Goal: Transaction & Acquisition: Obtain resource

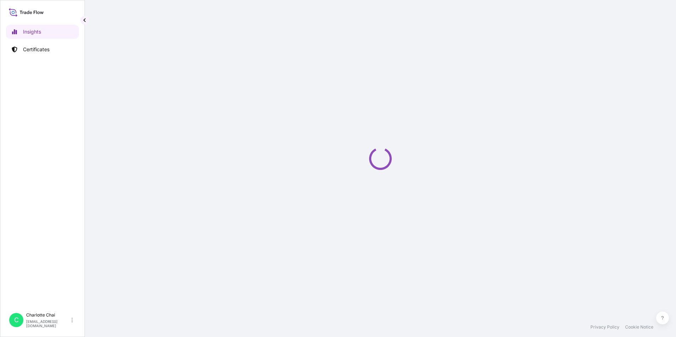
select select "2025"
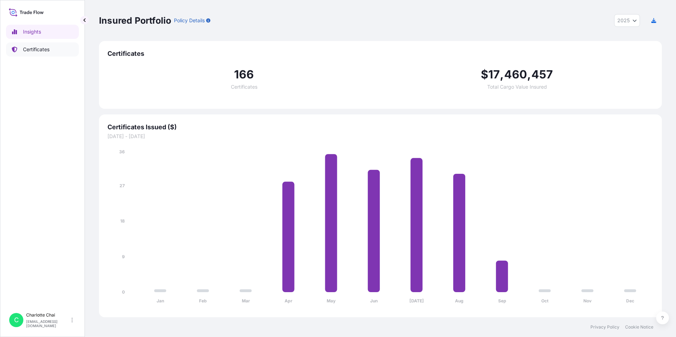
click at [43, 48] on p "Certificates" at bounding box center [36, 49] width 27 height 7
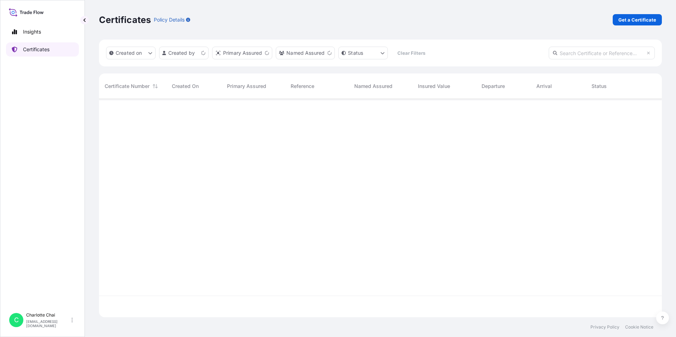
scroll to position [217, 558]
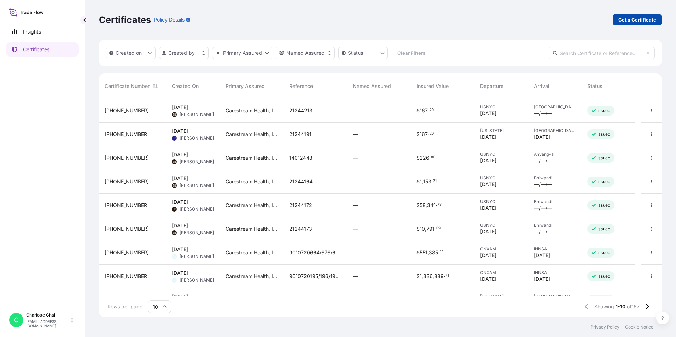
click at [648, 21] on p "Get a Certificate" at bounding box center [637, 19] width 38 height 7
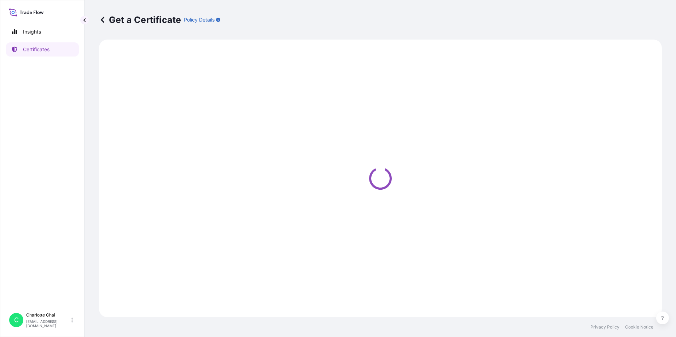
select select "Barge"
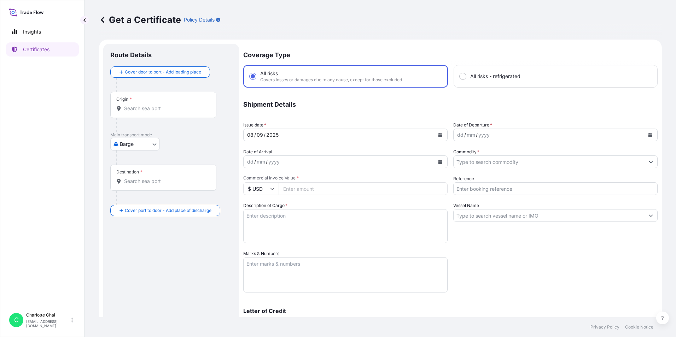
click at [164, 108] on input "Origin *" at bounding box center [165, 108] width 83 height 7
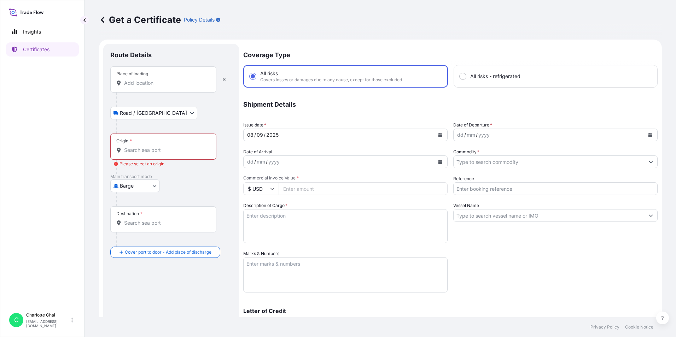
click at [150, 75] on div "Place of loading" at bounding box center [163, 79] width 106 height 26
click at [150, 80] on input "Place of loading" at bounding box center [165, 83] width 83 height 7
paste input "67, Deoksan-ro 266beon-gil, Ilsanseo-gu, Goyang-si, Gyeonggi-do, Republic of Ko…"
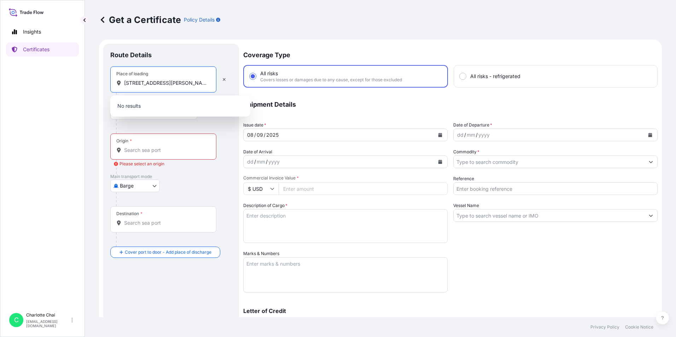
scroll to position [0, 117]
click at [176, 110] on span "67 Deoksan-ro 266beon-gil, Ilsanseo-gu, Goyang-si, Gyeonggi-do, Republic of Kor…" at bounding box center [177, 106] width 87 height 7
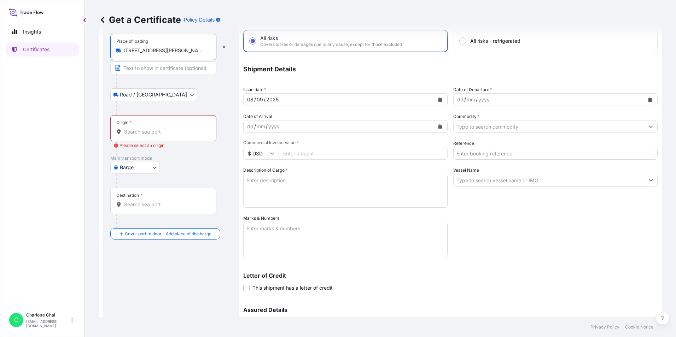
scroll to position [0, 0]
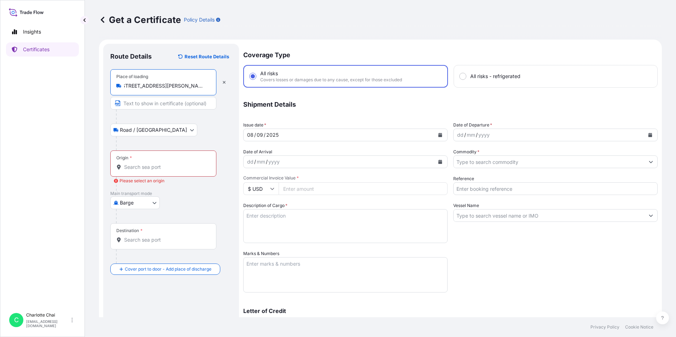
click at [191, 87] on input "67 Deoksan-ro 266beon-gil, Ilsanseo-gu, Goyang-si, Gyeonggi-do, Republic of Kor…" at bounding box center [165, 85] width 83 height 7
type input "67 Deoksan-ro 266beon-gil, Ilsanseo-gu, Goyang-si, Gyeonggi-do, Republic of Kor…"
click at [196, 165] on input "Origin * Please select an origin" at bounding box center [165, 167] width 83 height 7
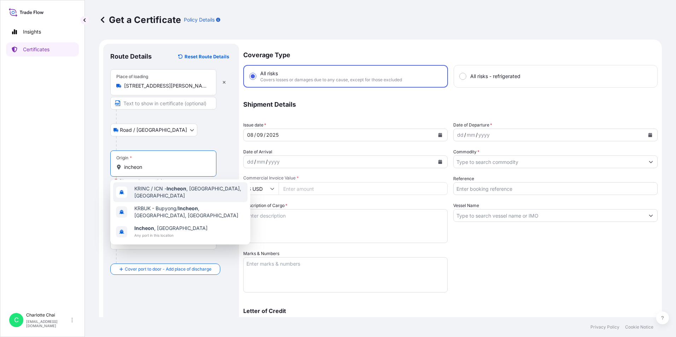
click at [216, 189] on span "KRINC / ICN - Incheon , Korea, South" at bounding box center [189, 192] width 110 height 14
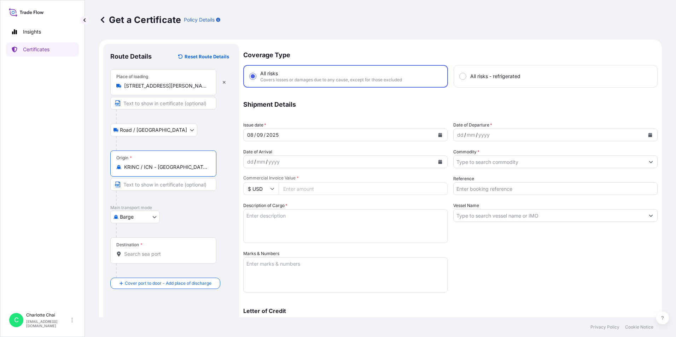
type input "KRINC / ICN - Incheon, Korea, South"
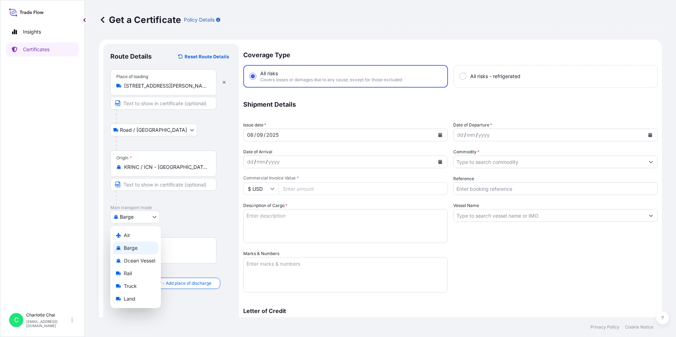
click at [157, 218] on body "Insights Certificates C Charlotte Chai charlotte.chai@carestream.com Get a Cert…" at bounding box center [338, 168] width 676 height 337
click at [145, 262] on span "Ocean Vessel" at bounding box center [139, 260] width 31 height 7
select select "Ocean Vessel"
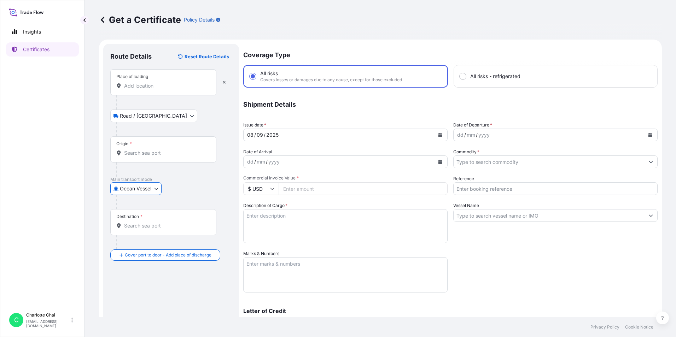
click at [186, 224] on input "Destination *" at bounding box center [165, 225] width 83 height 7
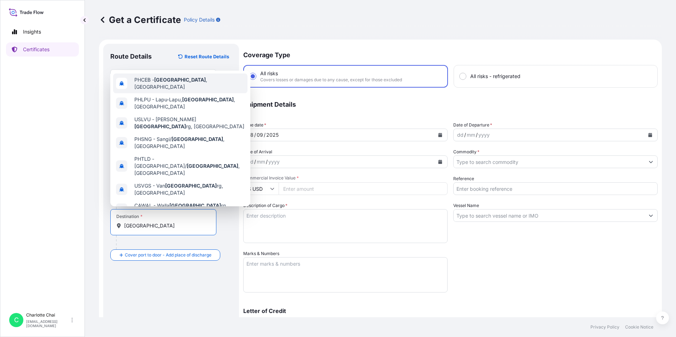
click at [187, 80] on span "PHCEB - Cebu , Philippines" at bounding box center [189, 83] width 110 height 14
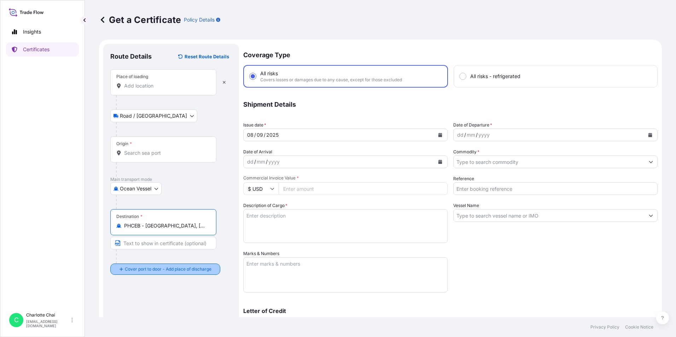
type input "PHCEB - Cebu, Philippines"
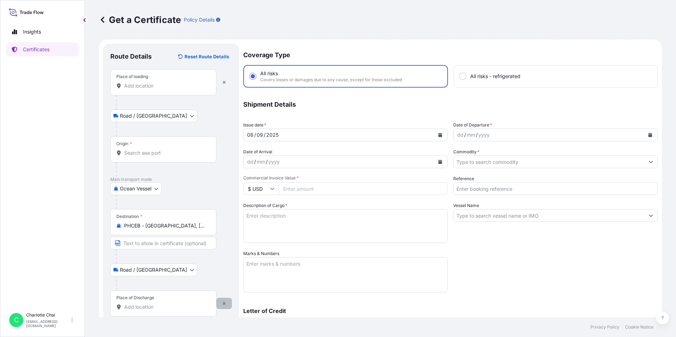
click at [224, 304] on icon "button" at bounding box center [224, 303] width 3 height 3
click at [325, 162] on div "dd / mm / yyyy" at bounding box center [339, 162] width 191 height 13
click at [297, 177] on span "*" at bounding box center [298, 177] width 2 height 5
click at [297, 182] on input "Commercial Invoice Value *" at bounding box center [363, 188] width 169 height 13
type input "48000"
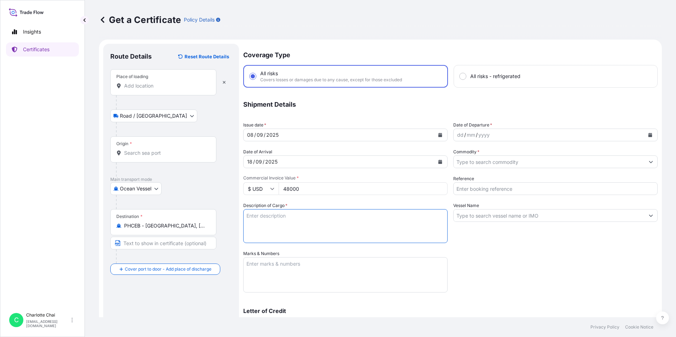
click at [331, 221] on textarea "Description of Cargo *" at bounding box center [345, 226] width 204 height 34
click at [273, 192] on input "$ USD" at bounding box center [260, 188] width 35 height 13
click at [508, 265] on div "Coverage Type All risks Covers losses or damages due to any cause, except for t…" at bounding box center [450, 224] width 414 height 361
click at [301, 220] on textarea "Description of Cargo *" at bounding box center [345, 226] width 204 height 34
paste textarea "CONVENTIONAL X-RAY XVISION-525 / HORIZON (Main SN:XV5252PH1111) CAT# 5505912 Ho…"
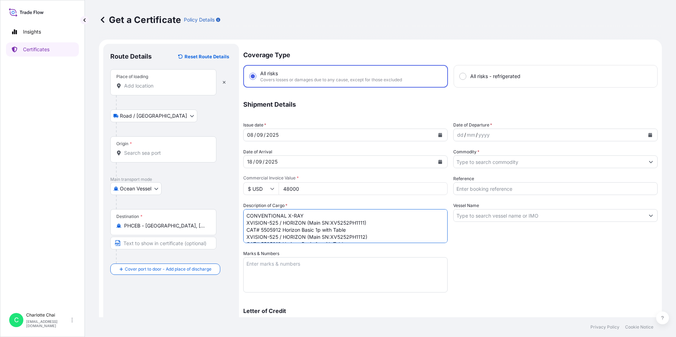
type textarea "CONVENTIONAL X-RAY XVISION-525 / HORIZON (Main SN:XV5252PH1111) CAT# 5505912 Ho…"
click at [266, 263] on textarea "Marks & Numbers" at bounding box center [345, 274] width 204 height 35
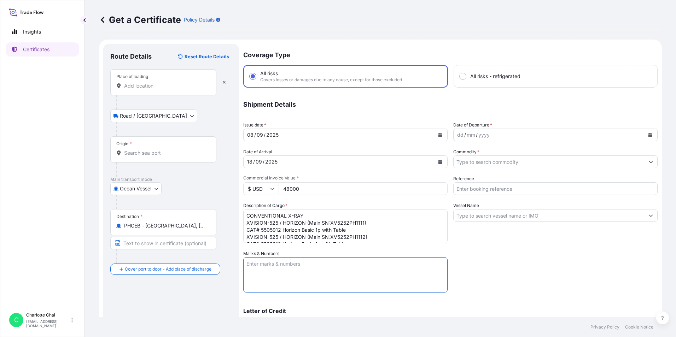
paste textarea "CARESTREAM Horizon Basic 1P with table P/L NO. 1/2 ~ 2/2 Total P/L: 6"
type textarea "CARESTREAM Horizon Basic 1P with table P/L NO. 1/2 ~ 2/2 Total P/L: 6"
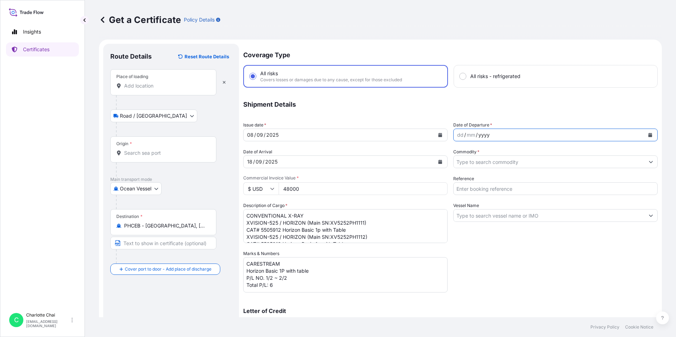
click at [482, 134] on div "yyyy" at bounding box center [484, 135] width 13 height 8
click at [456, 134] on div "dd" at bounding box center [460, 135] width 8 height 8
click at [466, 134] on div "mm" at bounding box center [471, 135] width 10 height 8
click at [525, 165] on input "Commodity *" at bounding box center [549, 162] width 191 height 13
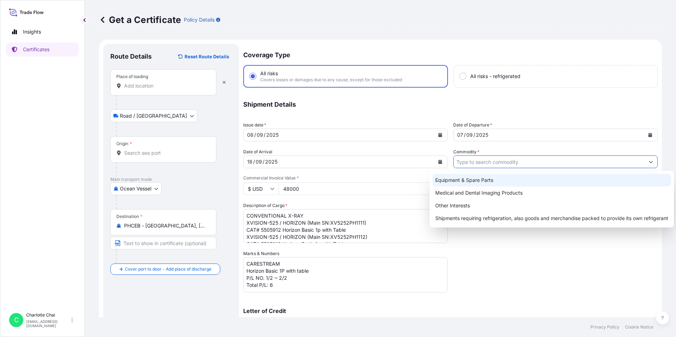
click at [483, 182] on div "Equipment & Spare Parts" at bounding box center [551, 180] width 239 height 13
type input "Equipment & Spare Parts"
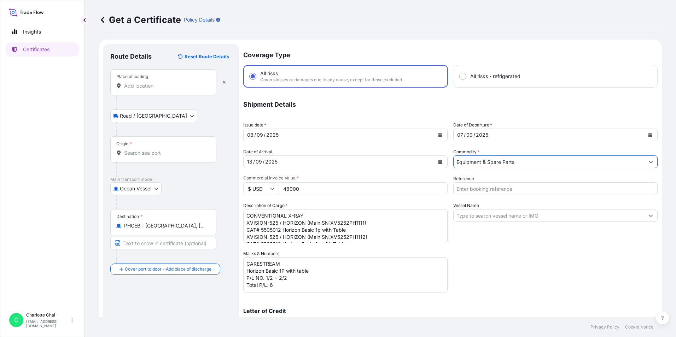
click at [482, 191] on input "Reference" at bounding box center [555, 188] width 204 height 13
paste input "CSH6502825182PH /SO:52778740"
type input "CSH6502825182PH /SO:52778740"
click at [496, 217] on input "Vessel Name" at bounding box center [549, 215] width 191 height 13
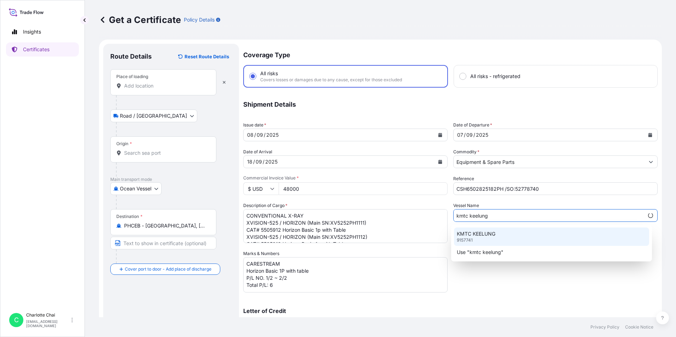
click at [484, 235] on p "KMTC KEELUNG" at bounding box center [476, 234] width 39 height 7
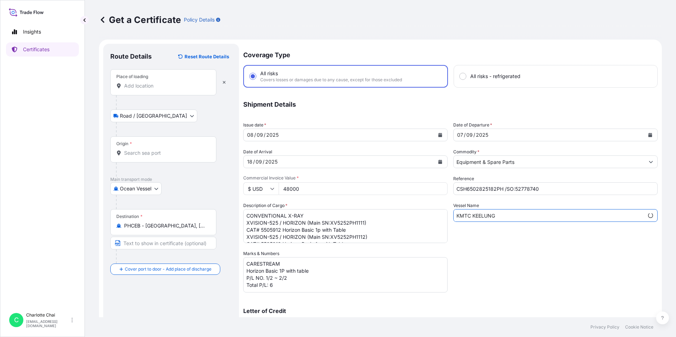
type input "KMTC KEELUNG"
click at [521, 255] on div "Coverage Type All risks Covers losses or damages due to any cause, except for t…" at bounding box center [450, 224] width 414 height 361
click at [556, 264] on div "Coverage Type All risks Covers losses or damages due to any cause, except for t…" at bounding box center [450, 224] width 414 height 361
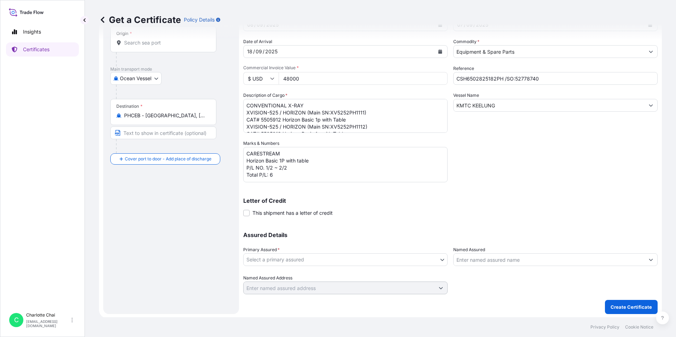
scroll to position [111, 0]
click at [436, 260] on body "Insights Certificates C Charlotte Chai charlotte.chai@carestream.com Get a Cert…" at bounding box center [338, 168] width 676 height 337
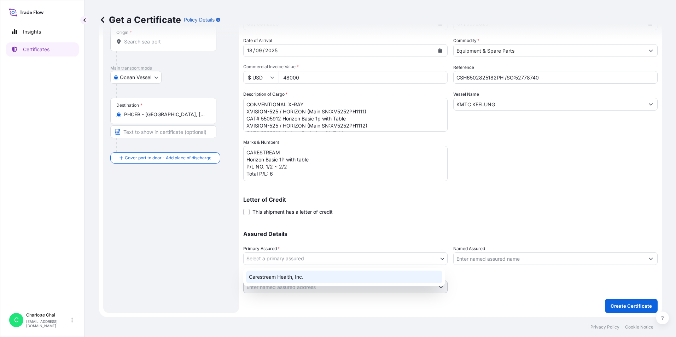
click at [296, 274] on div "Carestream Health, Inc." at bounding box center [344, 277] width 196 height 13
select select "32008"
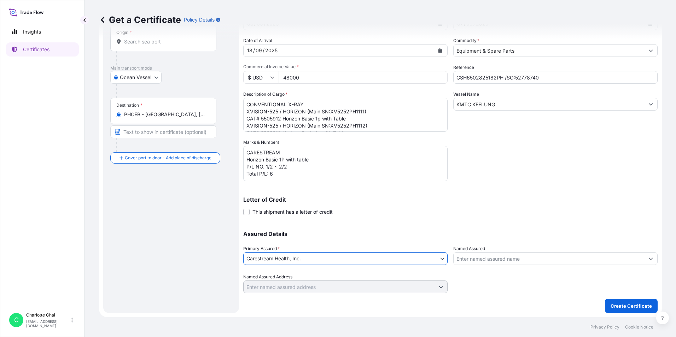
click at [533, 262] on input "Named Assured" at bounding box center [549, 258] width 191 height 13
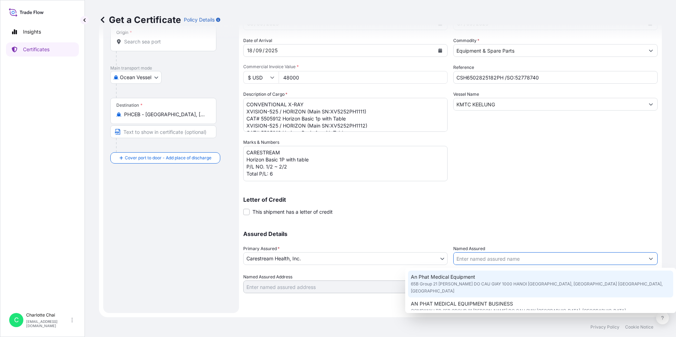
click at [480, 257] on input "Named Assured" at bounding box center [549, 258] width 191 height 13
paste input "CEBU FAR EASTERN DRUG INC"
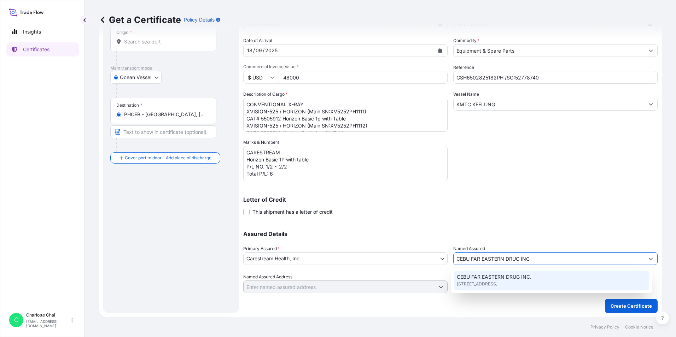
click at [497, 283] on span "103-105 HOLY CHILD BUILDING,OSMENA BLVD.BRGY.STO.NINO CEBU CITY 6000 PHILIPPINE…" at bounding box center [477, 284] width 41 height 7
type input "CEBU FAR EASTERN DRUG INC."
type input "103-105 HOLY CHILD BUILDING,OSMENA BLVD.BRGY.STO.NINO CEBU CITY 6000 PHILIPPINES"
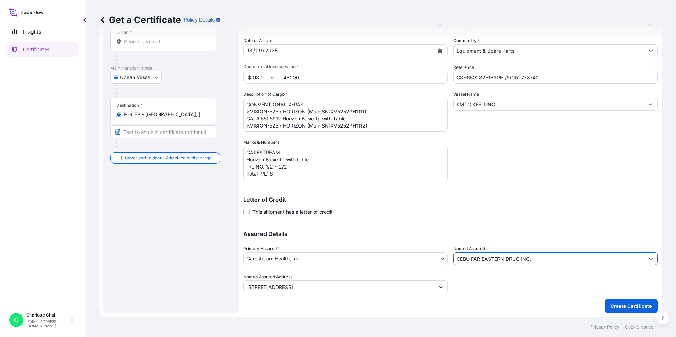
type input "CEBU FAR EASTERN DRUG INC."
click at [531, 289] on div at bounding box center [555, 284] width 204 height 20
click at [637, 308] on p "Create Certificate" at bounding box center [631, 306] width 41 height 7
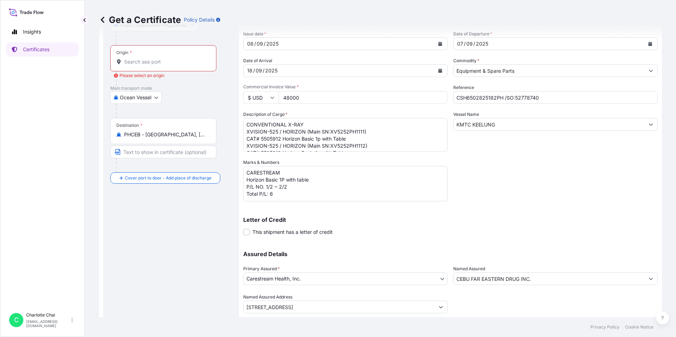
scroll to position [76, 0]
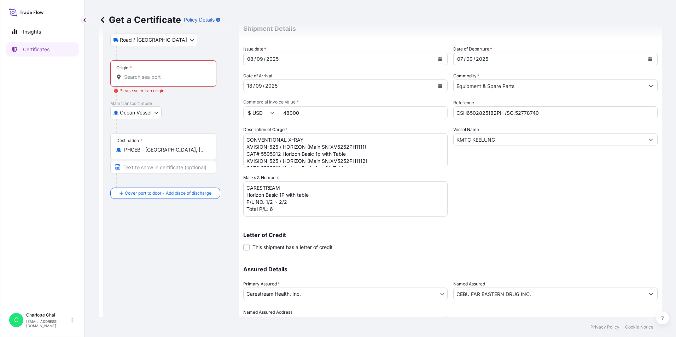
click at [149, 76] on input "Origin * Please select an origin" at bounding box center [165, 77] width 83 height 7
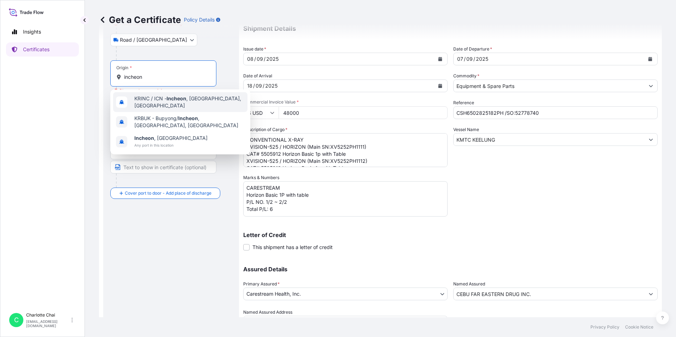
click at [184, 97] on span "KRINC / ICN - Incheon , Korea, South" at bounding box center [189, 102] width 110 height 14
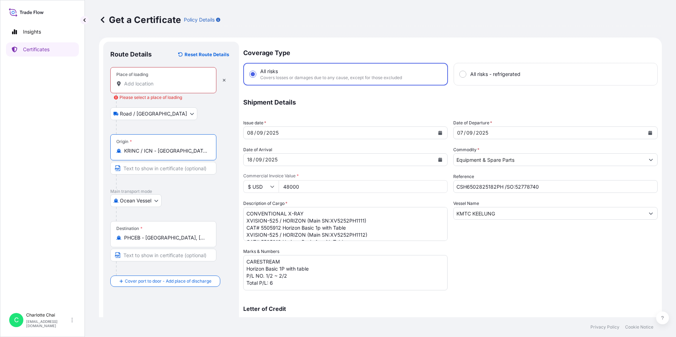
scroll to position [0, 0]
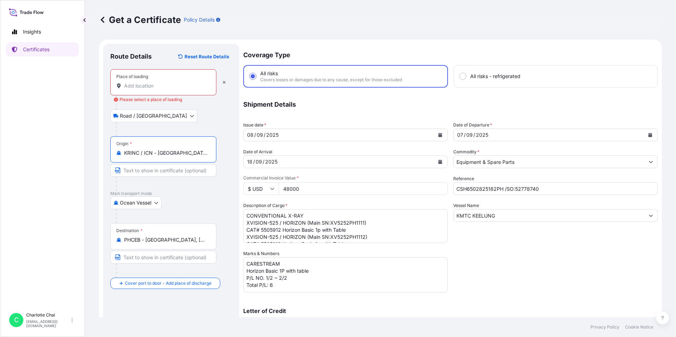
type input "KRINC / ICN - Incheon, Korea, South"
click at [184, 89] on div "Place of loading" at bounding box center [163, 82] width 106 height 26
click at [184, 89] on input "Place of loading Please select a place of loading" at bounding box center [165, 85] width 83 height 7
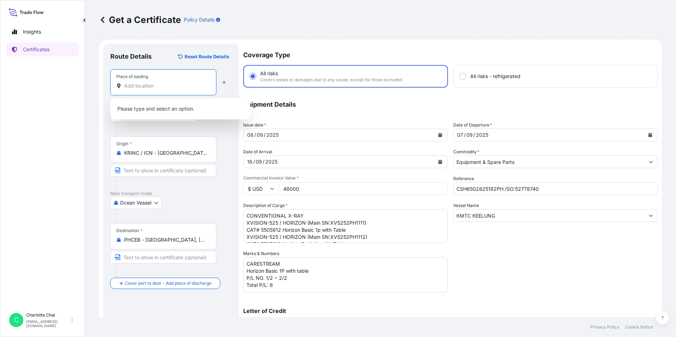
paste input "Gyeonggi-do, Republic of Korea"
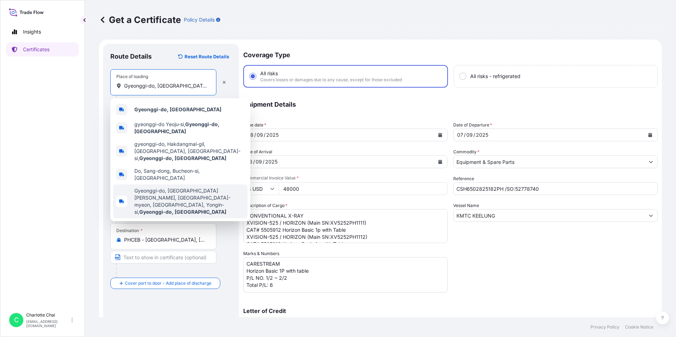
type input "Gyeonggi-do, Republic of Korea"
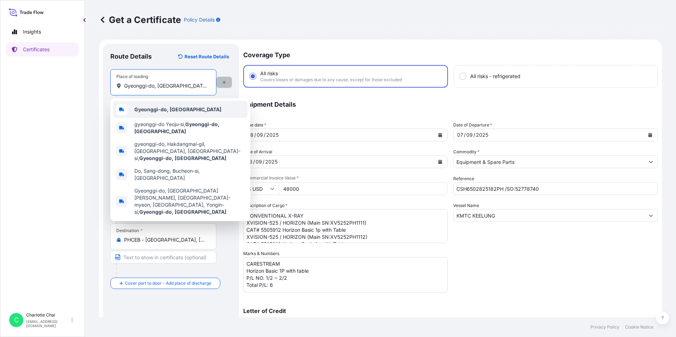
click at [224, 84] on icon "button" at bounding box center [224, 82] width 4 height 4
select select "Road / Inland"
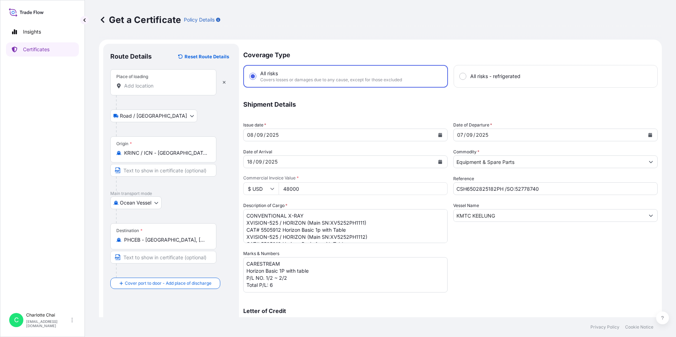
click at [158, 85] on input "Place of loading" at bounding box center [165, 85] width 83 height 7
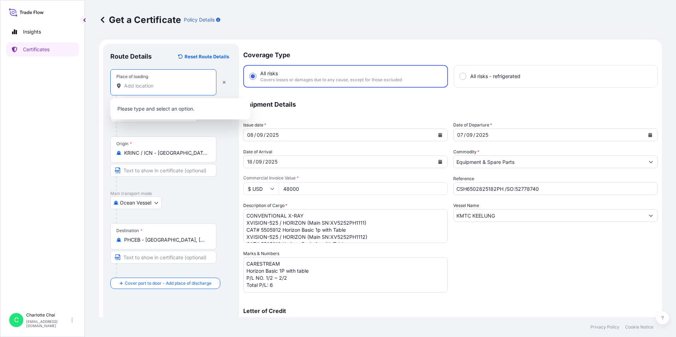
paste input "67, Deoksan-ro 266beon-gil, Ilsanseo-gu, Goyang-si, Gyeonggi-do, Republic of Ko…"
click at [185, 110] on span "67 Deoksan-ro 266beon-gil, Ilsanseo-gu, Goyang-si, Gyeonggi-do, Republic of Kor…" at bounding box center [177, 109] width 87 height 7
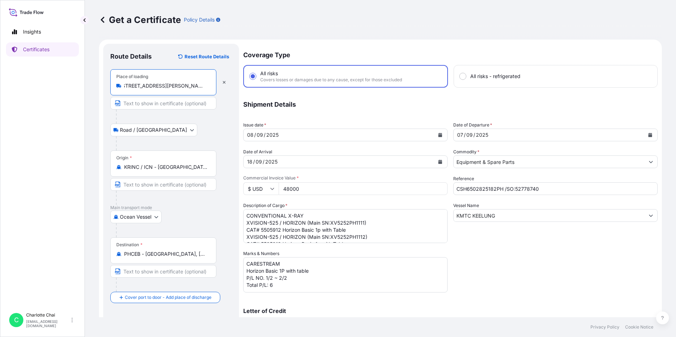
type input "67 Deoksan-ro 266beon-gil, Ilsanseo-gu, Goyang-si, Gyeonggi-do, Republic of Kor…"
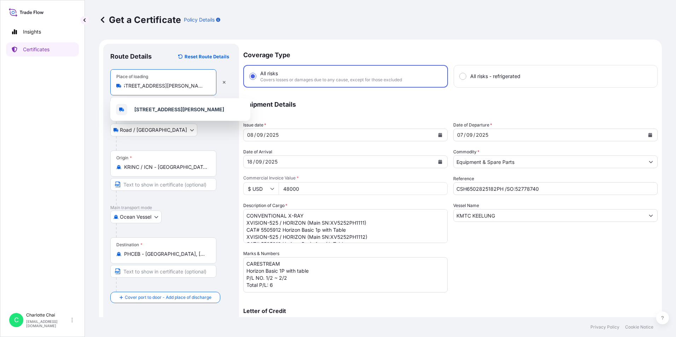
scroll to position [0, 0]
click at [200, 112] on b "67 Deoksan-ro 266beon-gil, Ilsanseo-gu, Goyang-si, Gyeonggi-do, Republic of Kor…" at bounding box center [179, 109] width 90 height 6
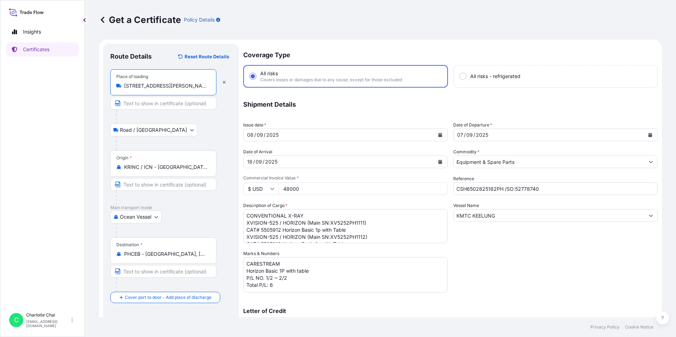
click at [174, 104] on input "Text to appear on certificate" at bounding box center [163, 103] width 106 height 13
paste input "Gyeonggi-do, Republic of Korea"
type input "Gyeonggi-do, Republic of Korea"
click at [512, 299] on div "Coverage Type All risks Covers losses or damages due to any cause, except for t…" at bounding box center [450, 224] width 414 height 361
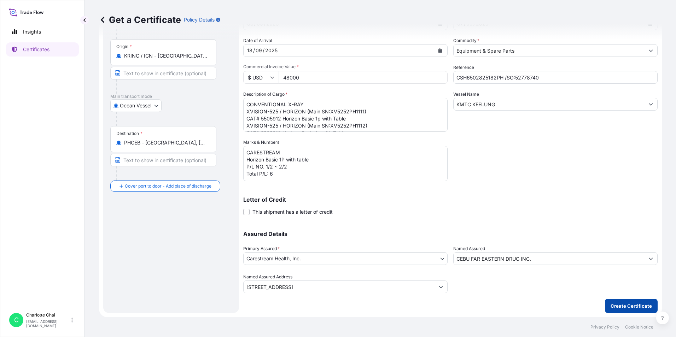
click at [626, 308] on p "Create Certificate" at bounding box center [631, 306] width 41 height 7
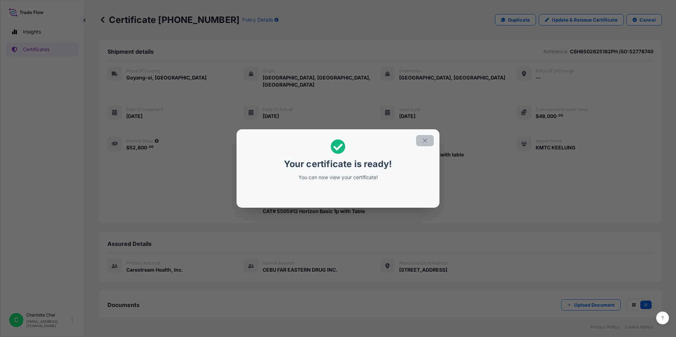
click at [424, 142] on icon "button" at bounding box center [425, 141] width 4 height 4
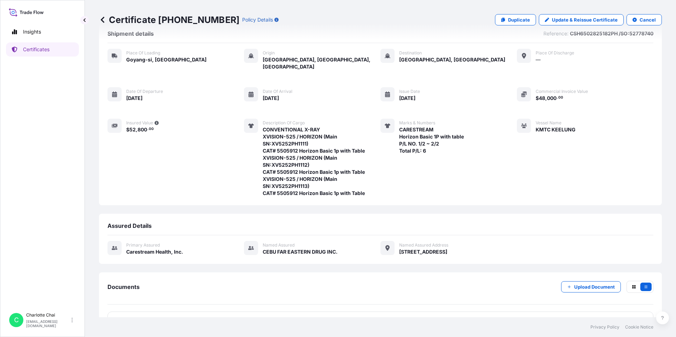
scroll to position [32, 0]
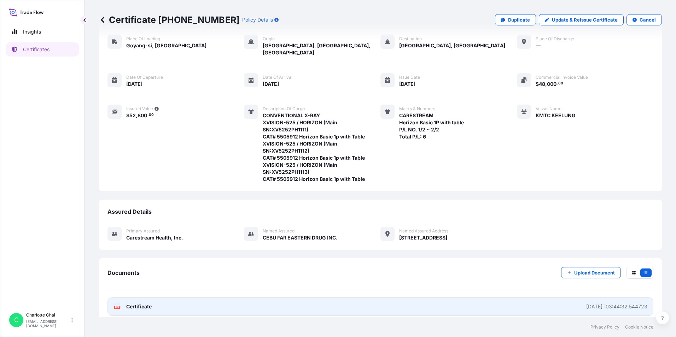
click at [586, 303] on div "2025-09-08T03:44:32.544723" at bounding box center [616, 306] width 61 height 7
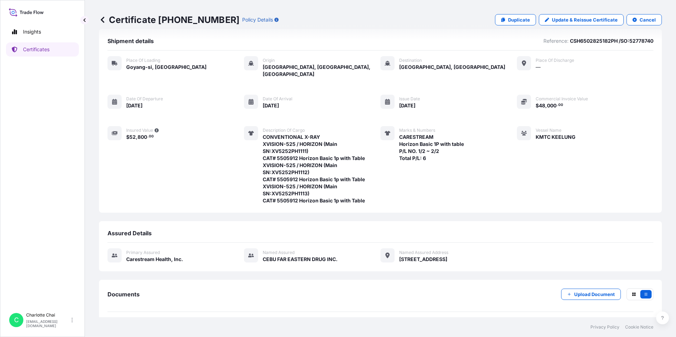
scroll to position [0, 0]
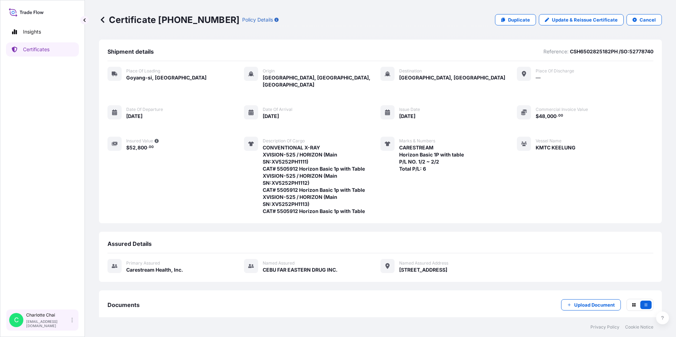
click at [72, 323] on icon at bounding box center [71, 320] width 1 height 6
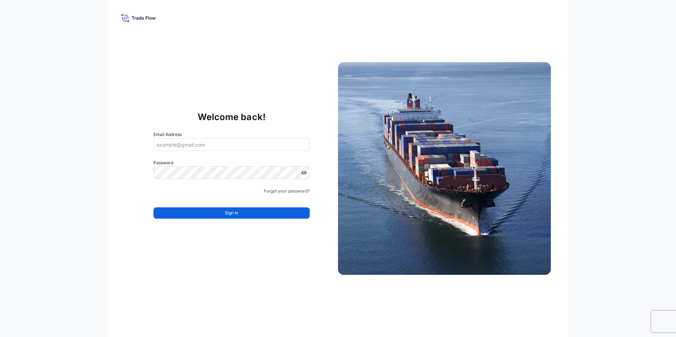
click at [278, 149] on input "Email Address" at bounding box center [231, 144] width 156 height 13
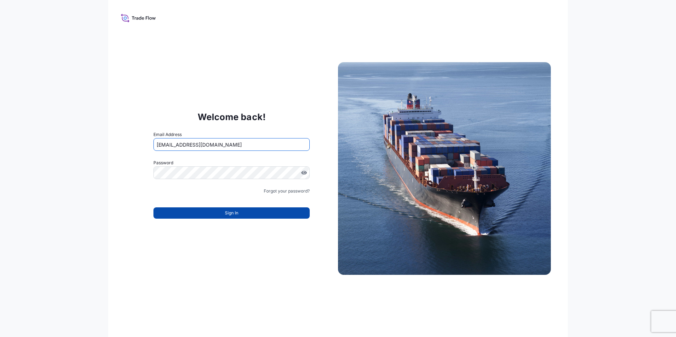
type input "[EMAIL_ADDRESS][DOMAIN_NAME]"
click at [269, 211] on button "Sign In" at bounding box center [231, 213] width 156 height 11
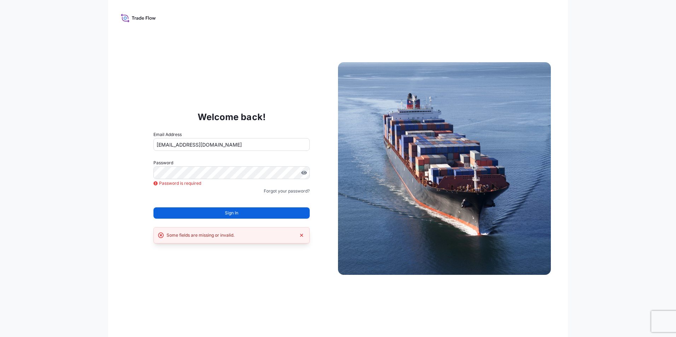
click at [124, 20] on icon at bounding box center [138, 18] width 35 height 10
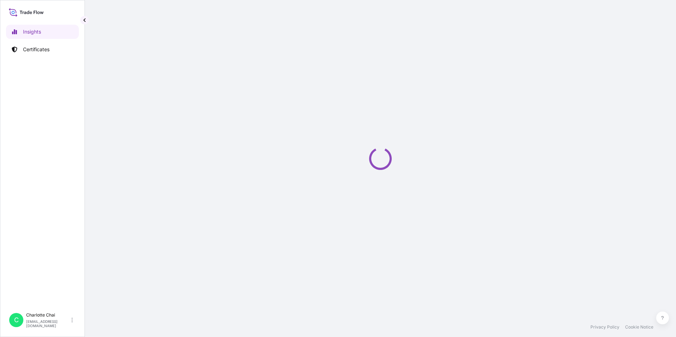
select select "2025"
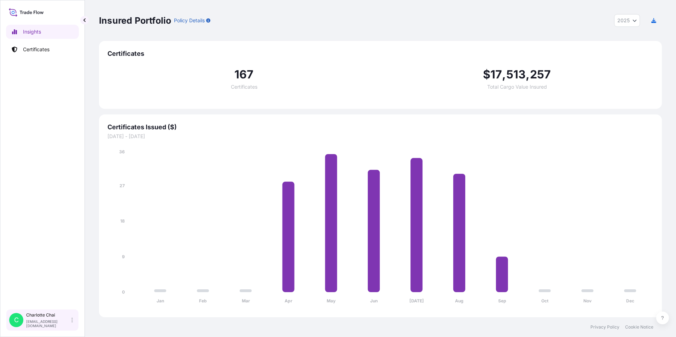
click at [48, 325] on p "[EMAIL_ADDRESS][DOMAIN_NAME]" at bounding box center [48, 324] width 44 height 8
click at [58, 170] on div "Insights Certificates" at bounding box center [42, 163] width 73 height 291
click at [51, 323] on p "charlotte.chai@carestream.com" at bounding box center [48, 324] width 44 height 8
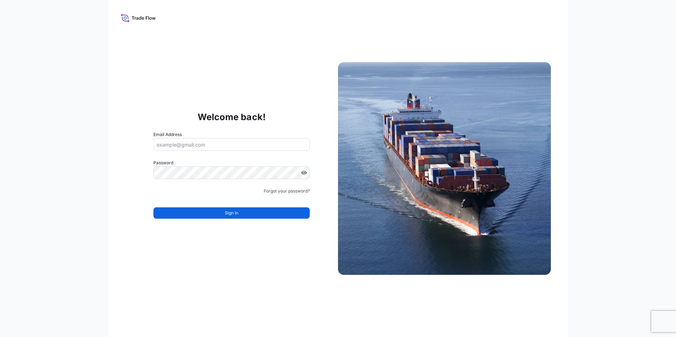
click at [219, 144] on input "Email Address" at bounding box center [231, 144] width 156 height 13
type input "w"
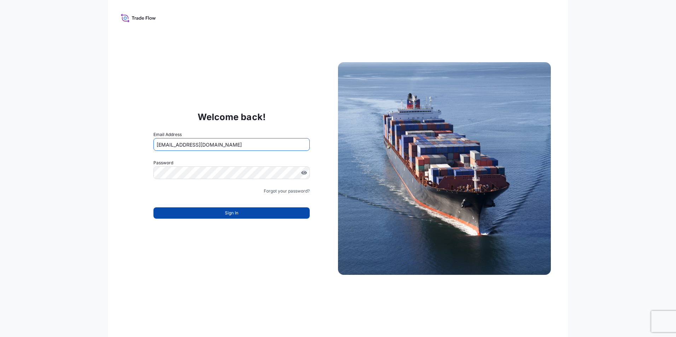
type input "[EMAIL_ADDRESS][DOMAIN_NAME]"
click at [238, 212] on span "Sign In" at bounding box center [231, 213] width 13 height 7
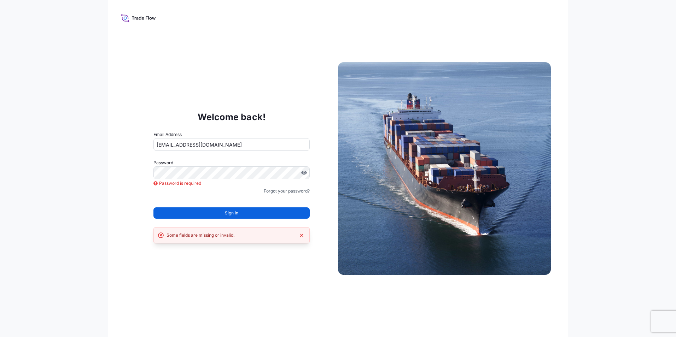
drag, startPoint x: 12, startPoint y: 127, endPoint x: 6, endPoint y: 124, distance: 7.0
click at [12, 127] on div "Welcome back! Email Address charlotte.chai@caretream.com Password Password is r…" at bounding box center [338, 168] width 676 height 337
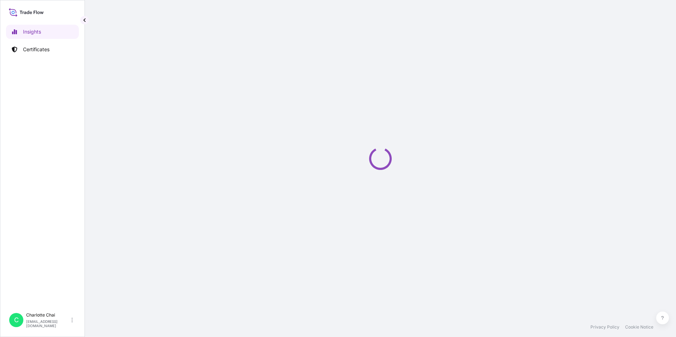
select select "2025"
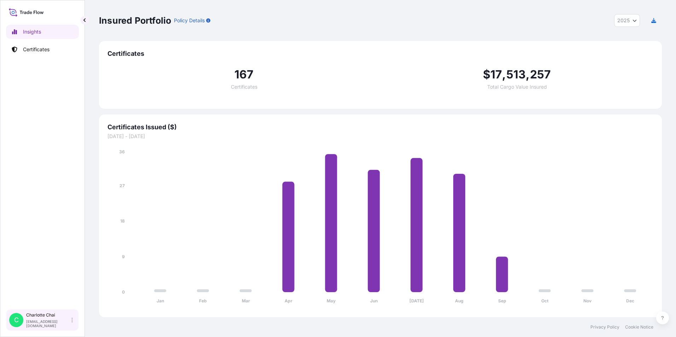
click at [59, 321] on div "Charlotte Chai charlotte.chai@carestream.com" at bounding box center [50, 321] width 49 height 16
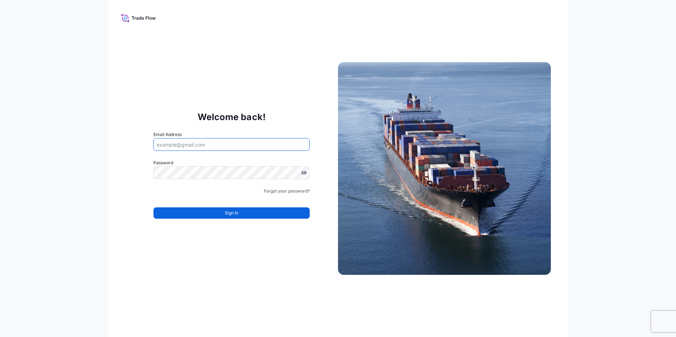
click at [202, 143] on input "Email Address" at bounding box center [231, 144] width 156 height 13
type input "w"
type input "[EMAIL_ADDRESS][DOMAIN_NAME]"
click at [635, 44] on div "Welcome back! Email Address [EMAIL_ADDRESS][DOMAIN_NAME] Password Must include:…" at bounding box center [338, 168] width 676 height 337
drag, startPoint x: 598, startPoint y: 0, endPoint x: 532, endPoint y: 24, distance: 69.9
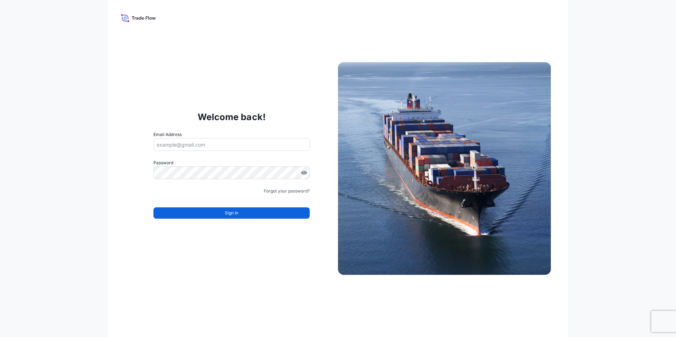
click at [532, 25] on div "Welcome back! Email Address Password Must include: Upper & lower case letters S…" at bounding box center [338, 168] width 460 height 337
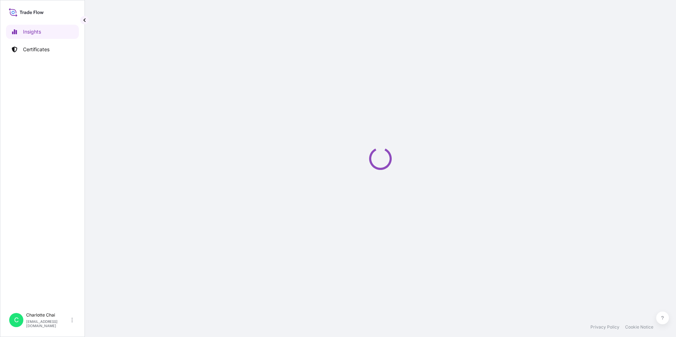
select select "2025"
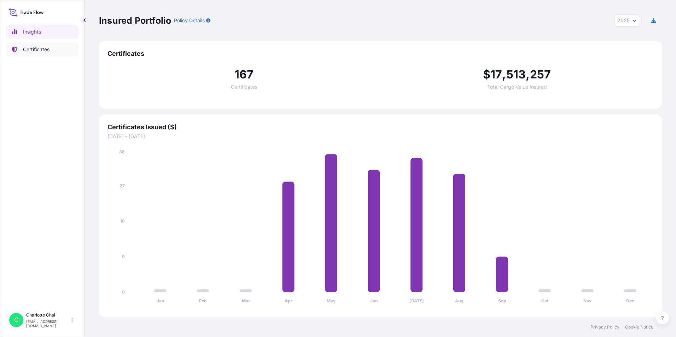
click at [28, 49] on p "Certificates" at bounding box center [36, 49] width 27 height 7
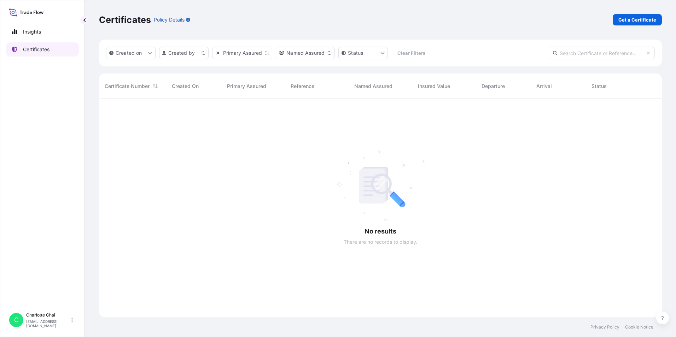
scroll to position [217, 558]
